Goal: Subscribe to service/newsletter

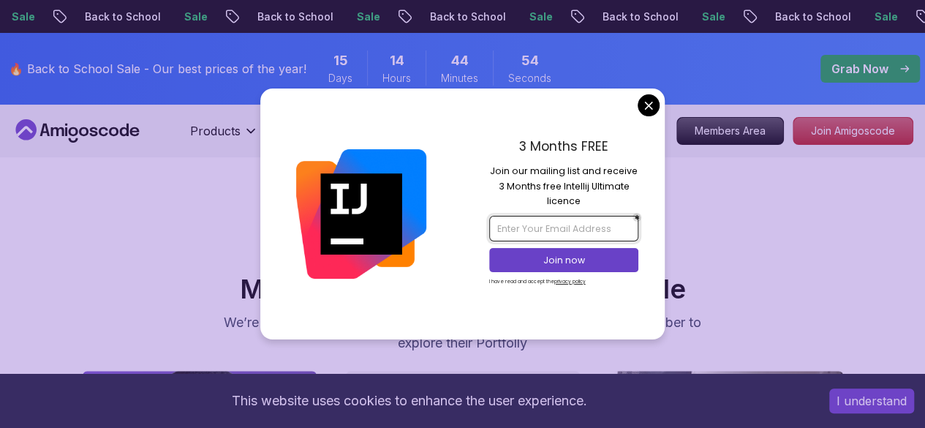
click at [532, 228] on input "email" at bounding box center [563, 228] width 149 height 25
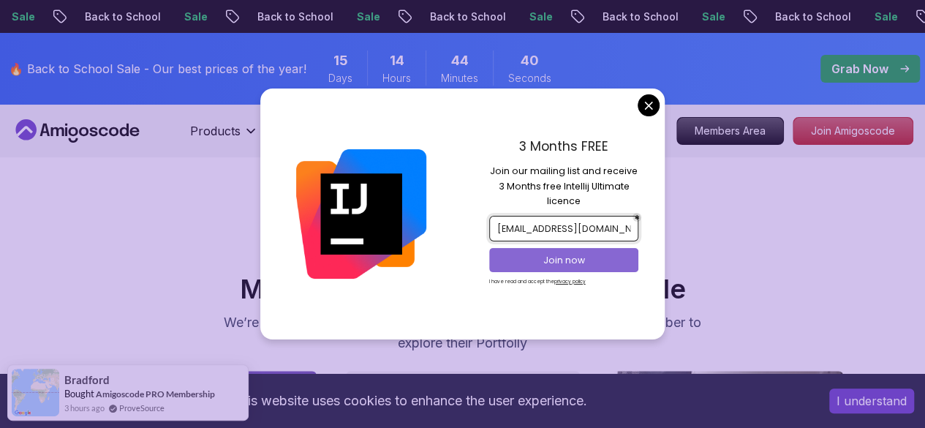
type input "[EMAIL_ADDRESS][DOMAIN_NAME]"
click at [513, 264] on p "Join now" at bounding box center [563, 260] width 121 height 13
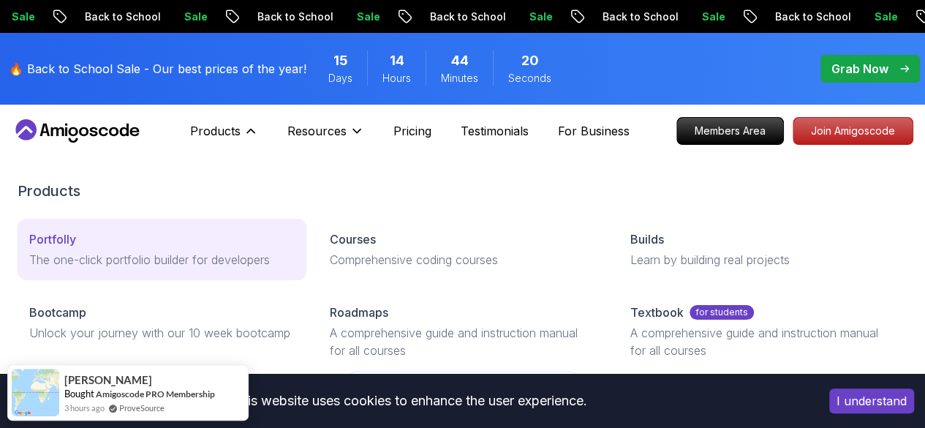
click at [83, 268] on p "The one-click portfolio builder for developers" at bounding box center [161, 260] width 265 height 18
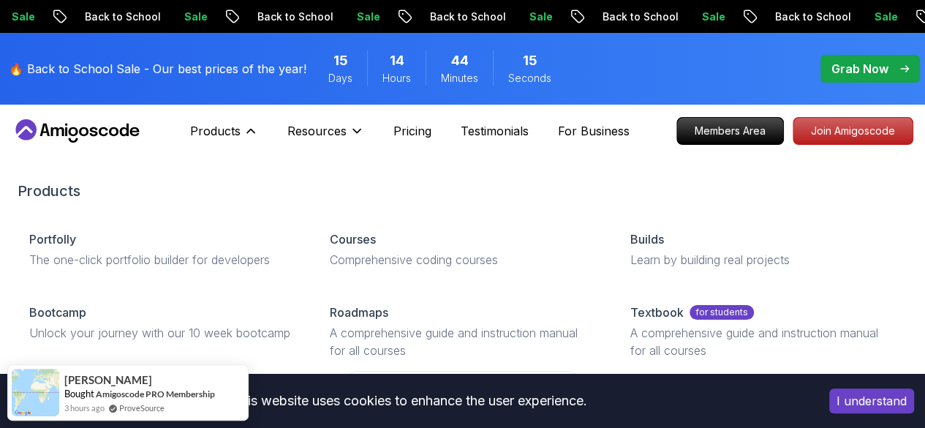
click at [431, 185] on h2 "Products" at bounding box center [463, 191] width 890 height 20
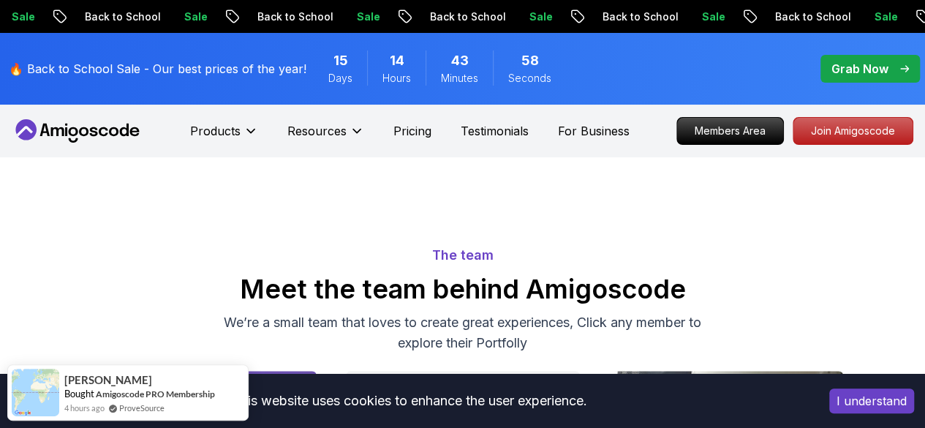
click at [37, 141] on icon at bounding box center [78, 130] width 132 height 23
